Goal: Check status: Check status

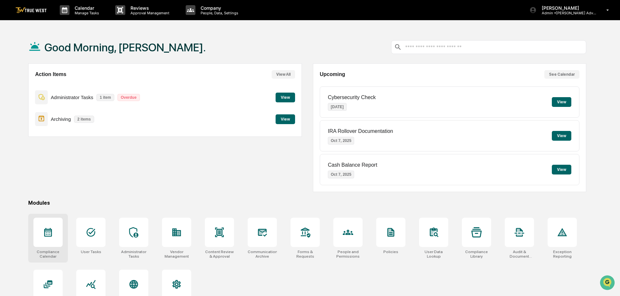
click at [44, 234] on icon at bounding box center [48, 232] width 10 height 10
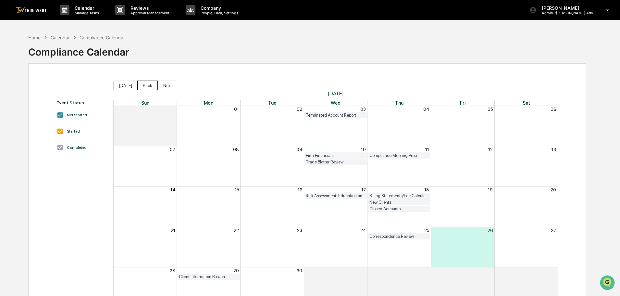
click at [146, 87] on button "Back" at bounding box center [147, 85] width 20 height 10
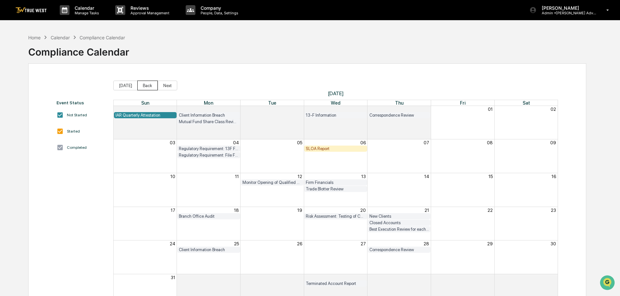
click at [146, 87] on button "Back" at bounding box center [147, 85] width 20 height 10
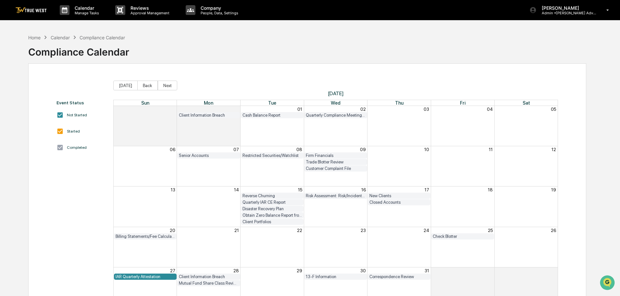
click at [268, 221] on div "Client Portfolios" at bounding box center [272, 221] width 60 height 5
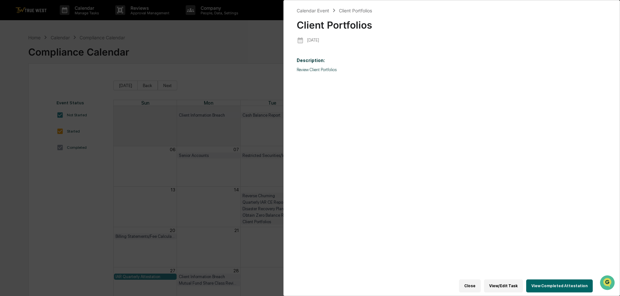
click at [568, 279] on button "View Completed Attestation" at bounding box center [559, 285] width 67 height 13
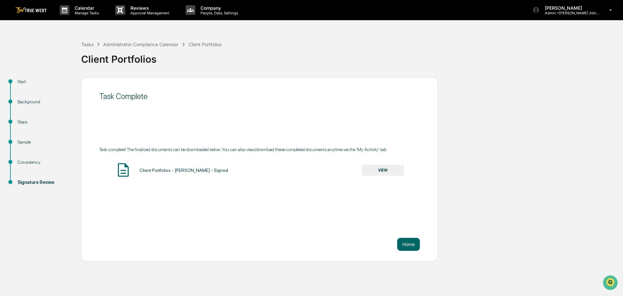
click at [384, 167] on button "VIEW" at bounding box center [383, 170] width 42 height 11
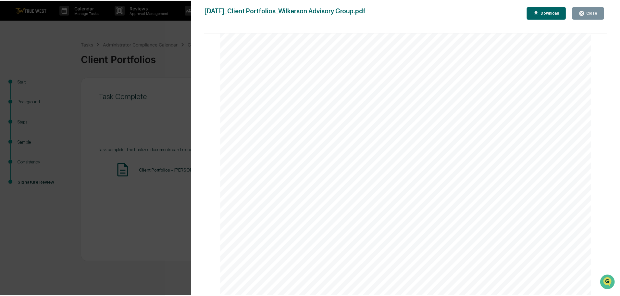
scroll to position [130, 0]
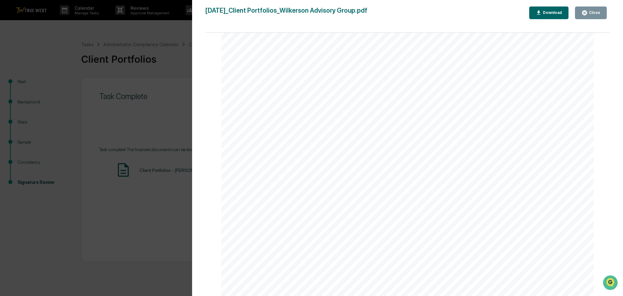
click at [589, 13] on div "Close" at bounding box center [594, 12] width 13 height 5
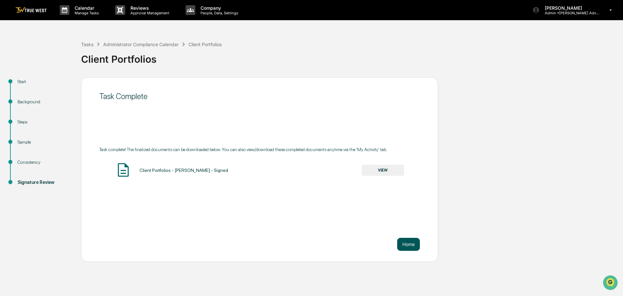
click at [409, 242] on button "Home" at bounding box center [408, 244] width 23 height 13
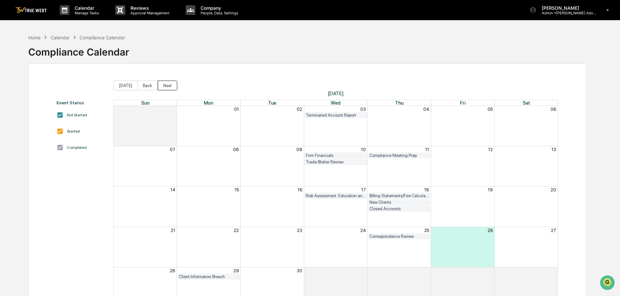
click at [166, 85] on button "Next" at bounding box center [167, 85] width 19 height 10
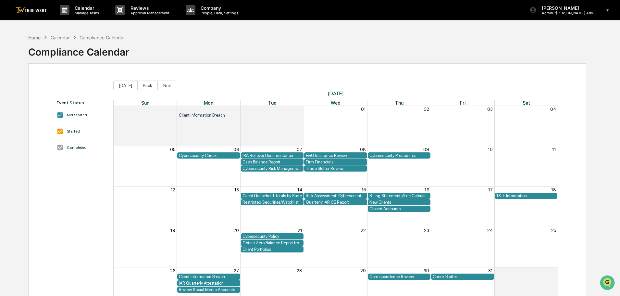
click at [32, 37] on div "Home" at bounding box center [34, 38] width 12 height 6
